Goal: Information Seeking & Learning: Learn about a topic

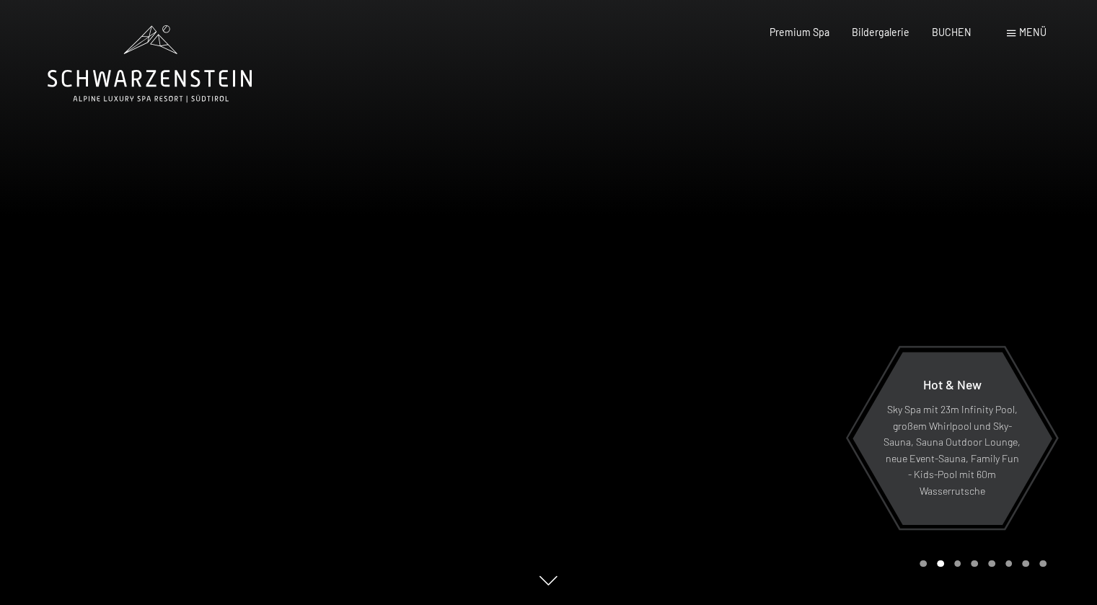
click at [1032, 28] on span "Menü" at bounding box center [1032, 32] width 27 height 12
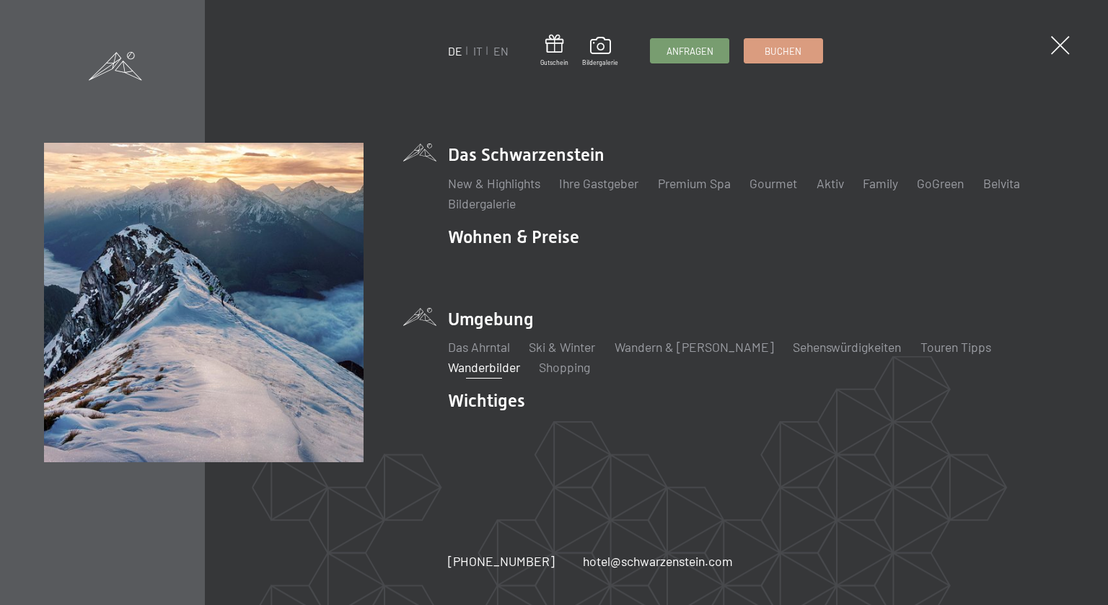
click at [520, 359] on link "Wanderbilder" at bounding box center [484, 367] width 72 height 16
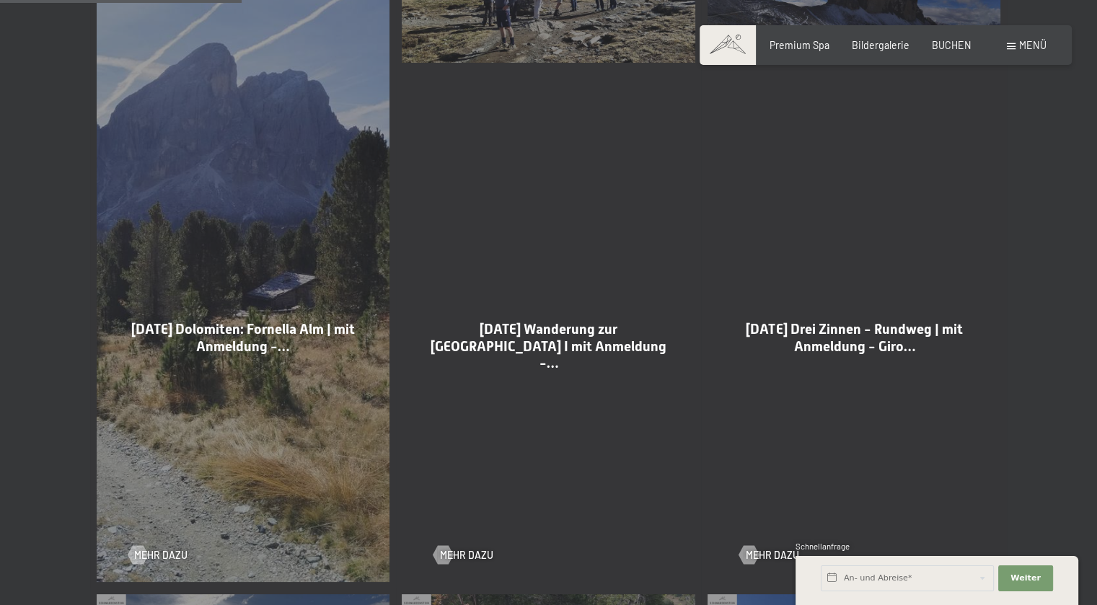
scroll to position [866, 0]
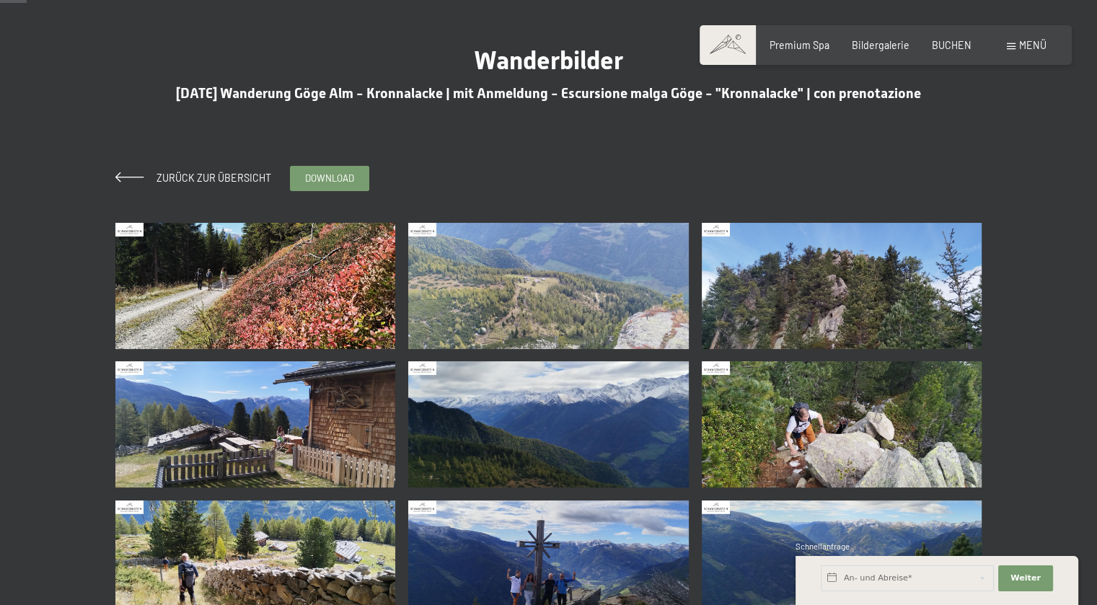
scroll to position [216, 0]
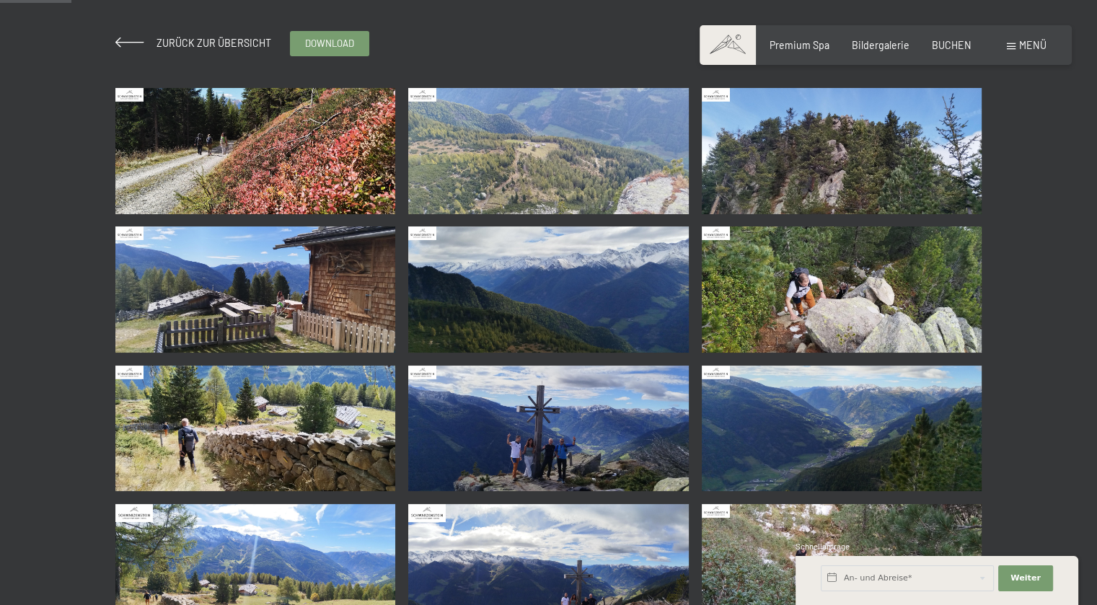
click at [548, 452] on img at bounding box center [548, 429] width 281 height 126
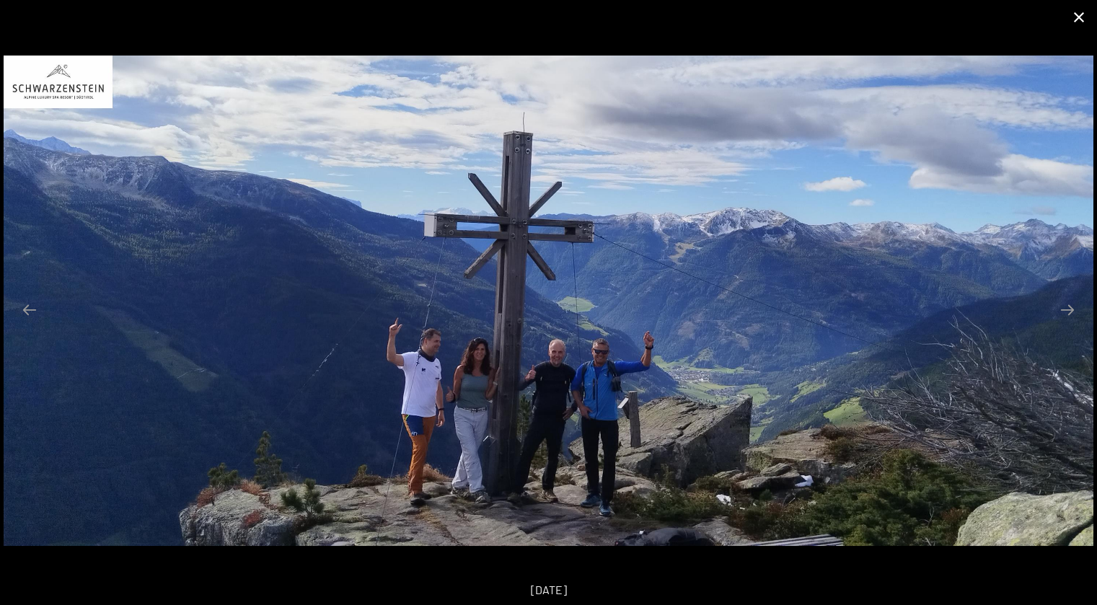
click at [1077, 14] on button "Close gallery" at bounding box center [1079, 17] width 36 height 34
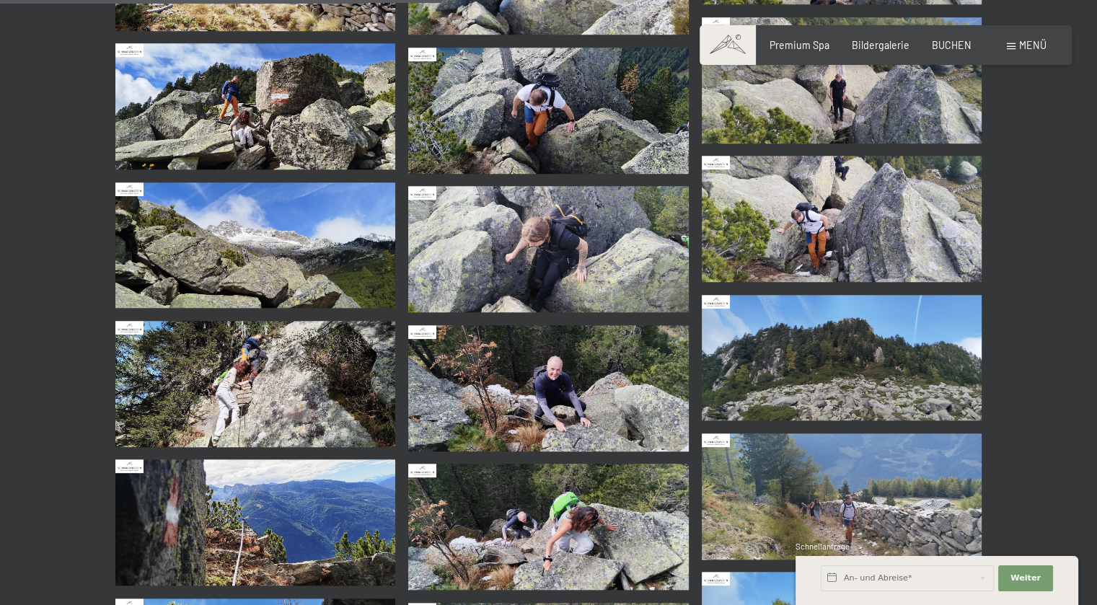
scroll to position [1370, 0]
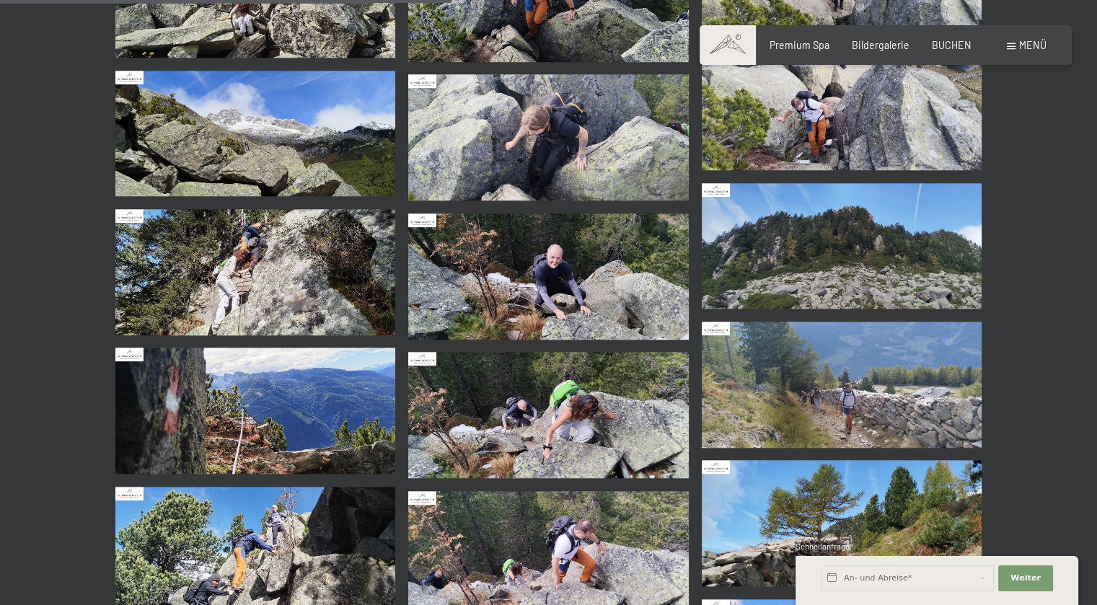
click at [675, 301] on img at bounding box center [548, 277] width 281 height 126
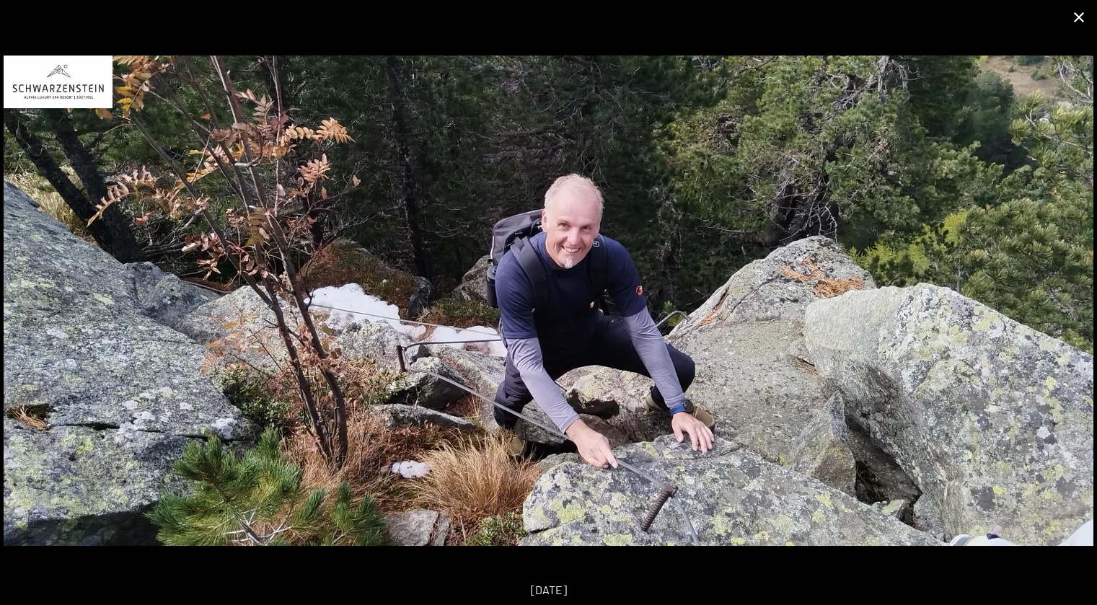
click at [1084, 14] on button "Close gallery" at bounding box center [1079, 17] width 36 height 34
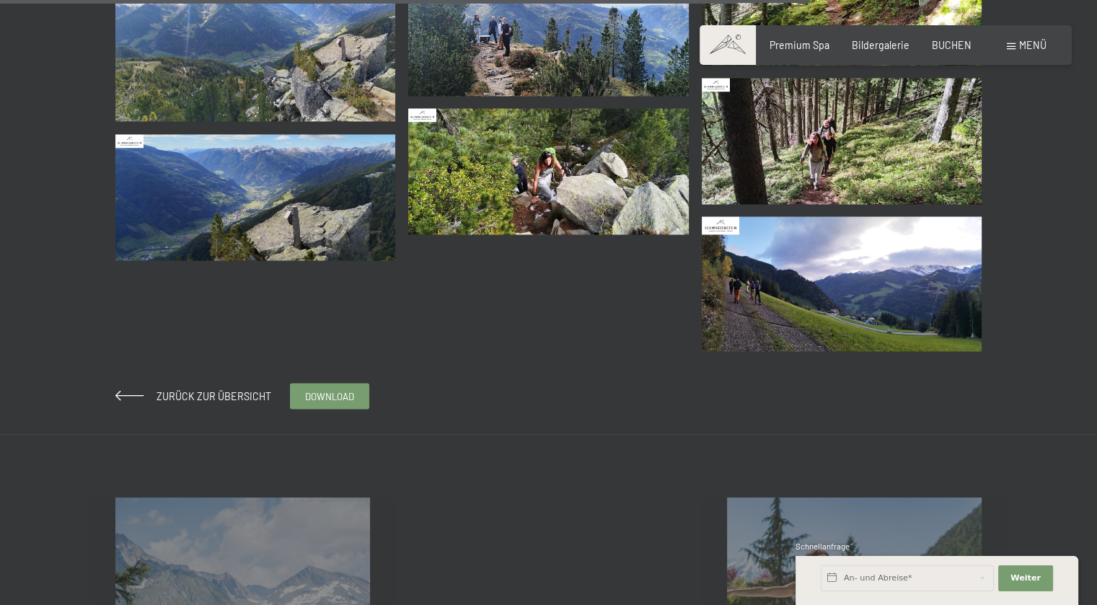
scroll to position [2597, 0]
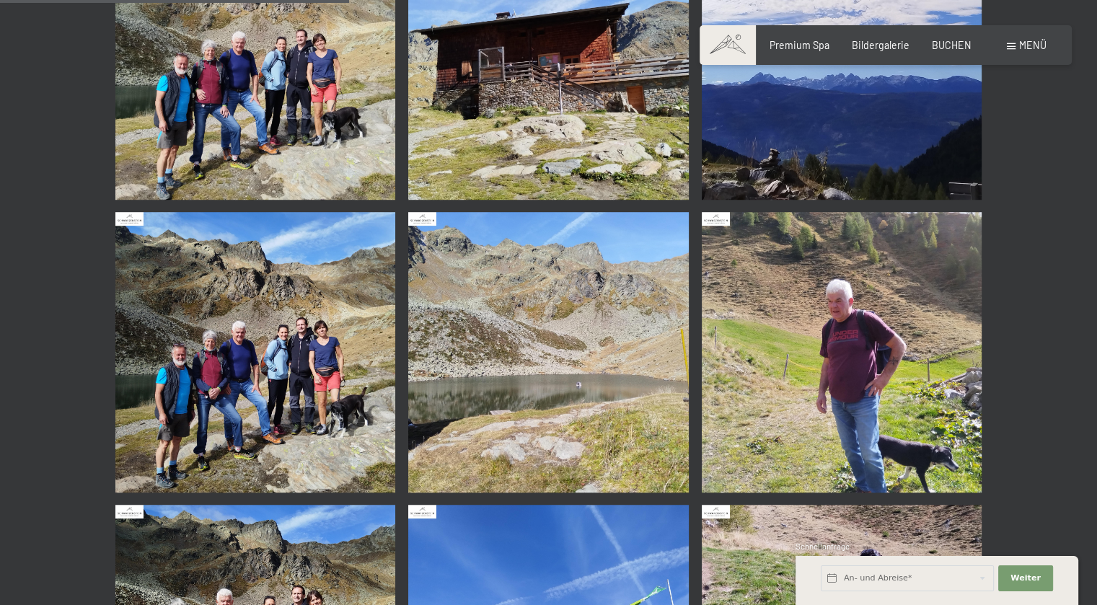
scroll to position [1226, 0]
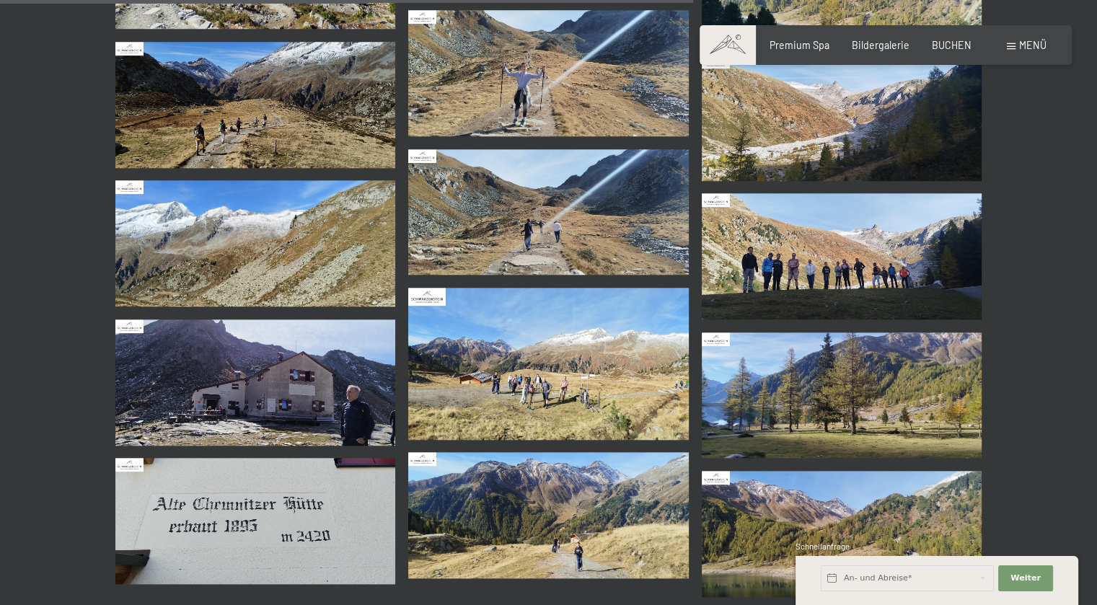
scroll to position [1515, 0]
